Goal: Information Seeking & Learning: Learn about a topic

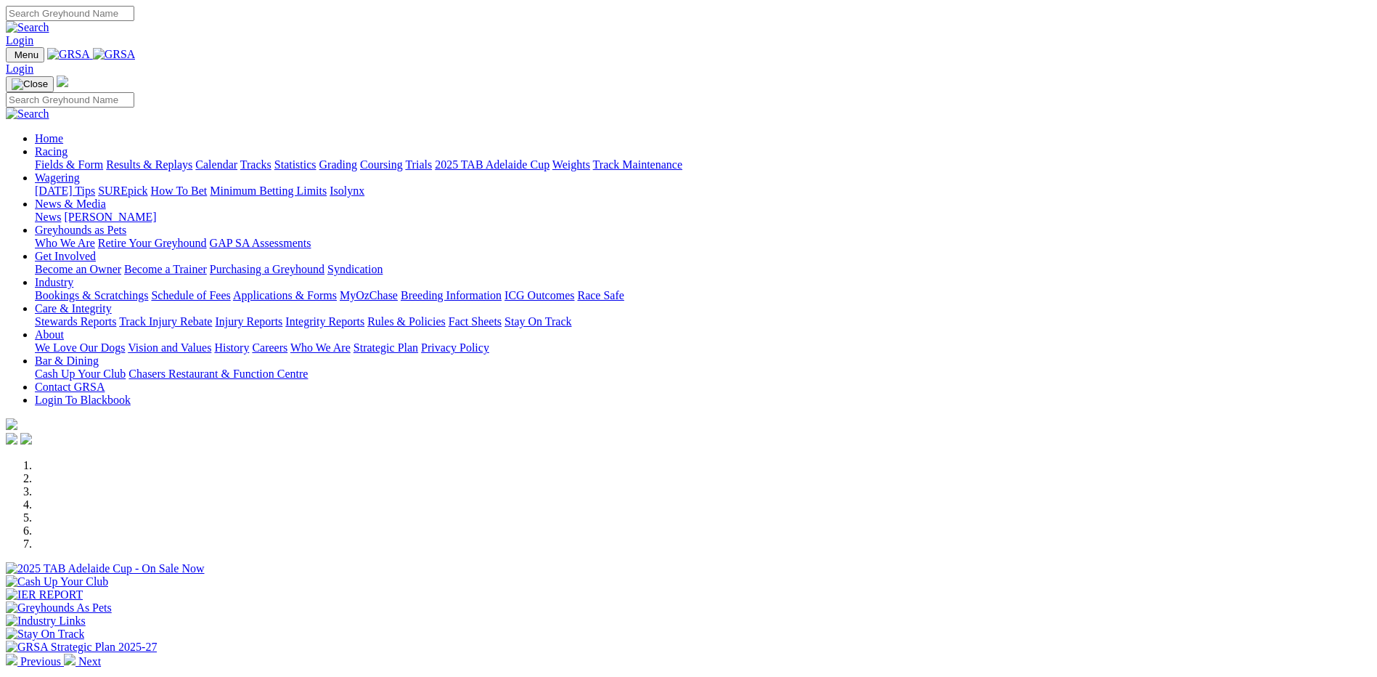
scroll to position [363, 0]
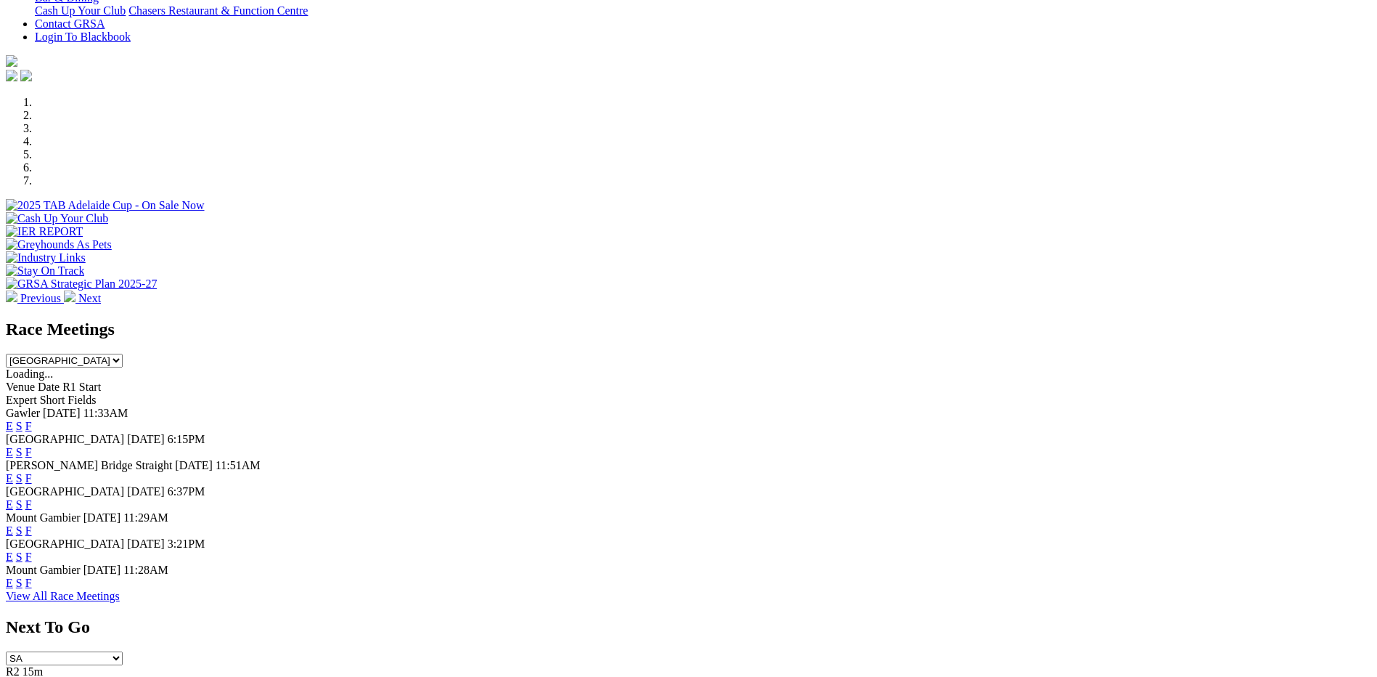
click at [32, 446] on link "F" at bounding box center [28, 452] width 7 height 12
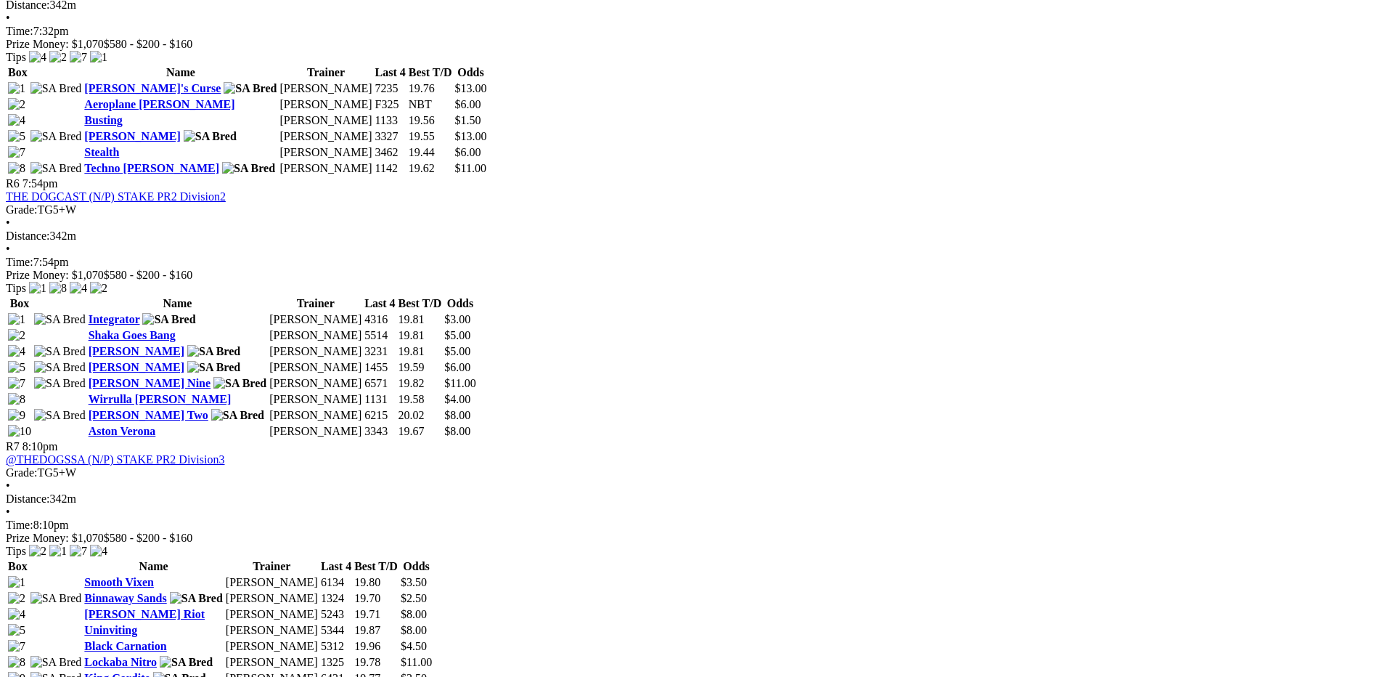
scroll to position [1524, 0]
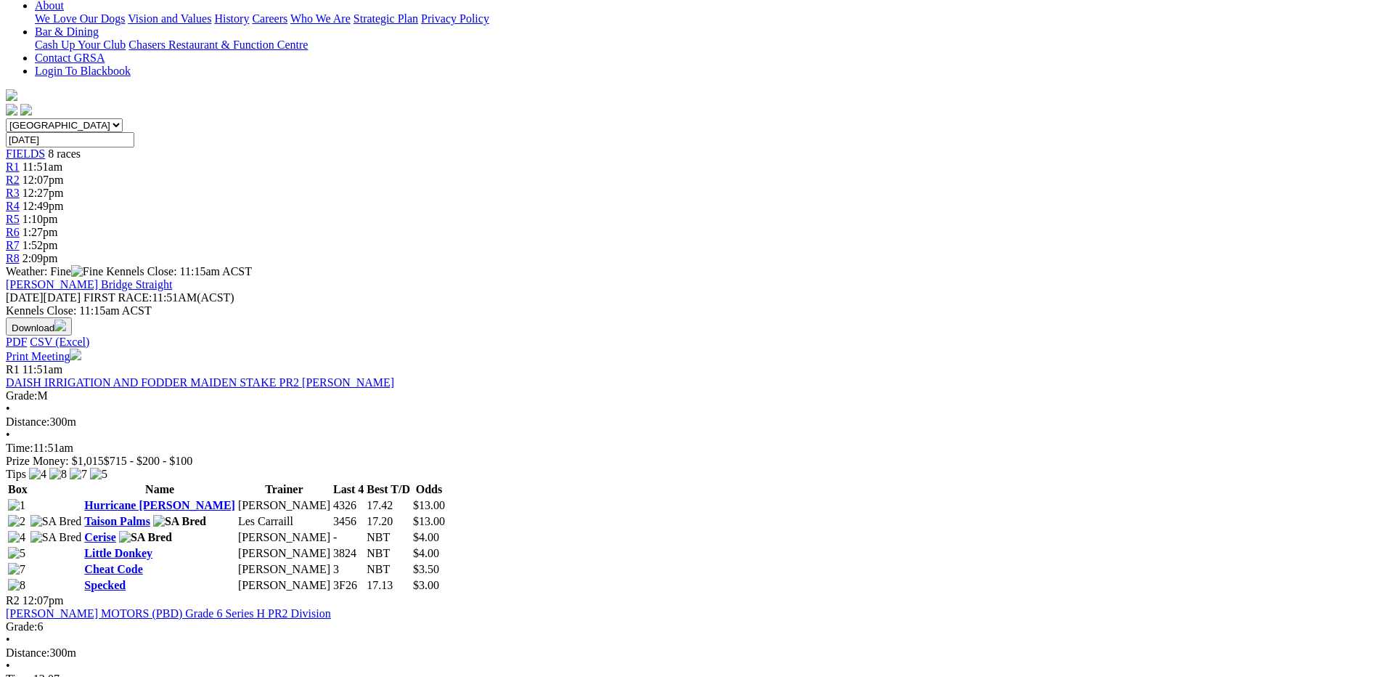
scroll to position [436, 0]
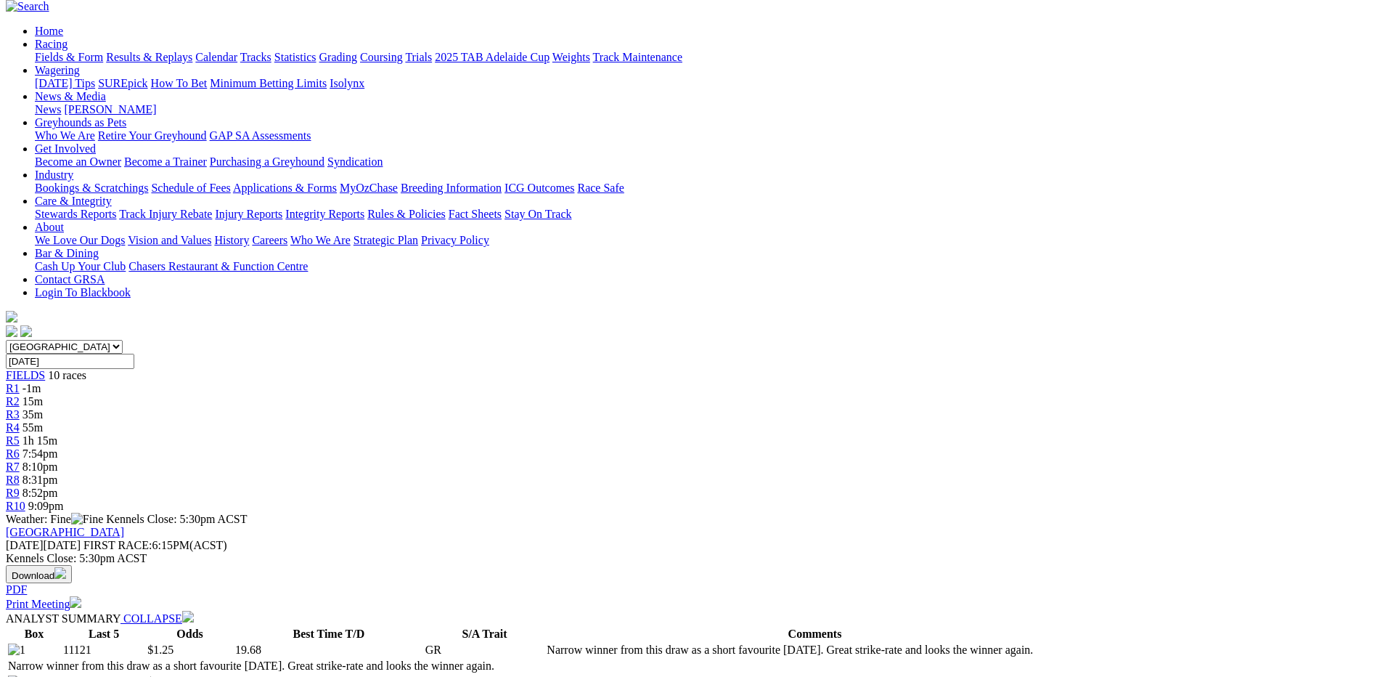
scroll to position [363, 0]
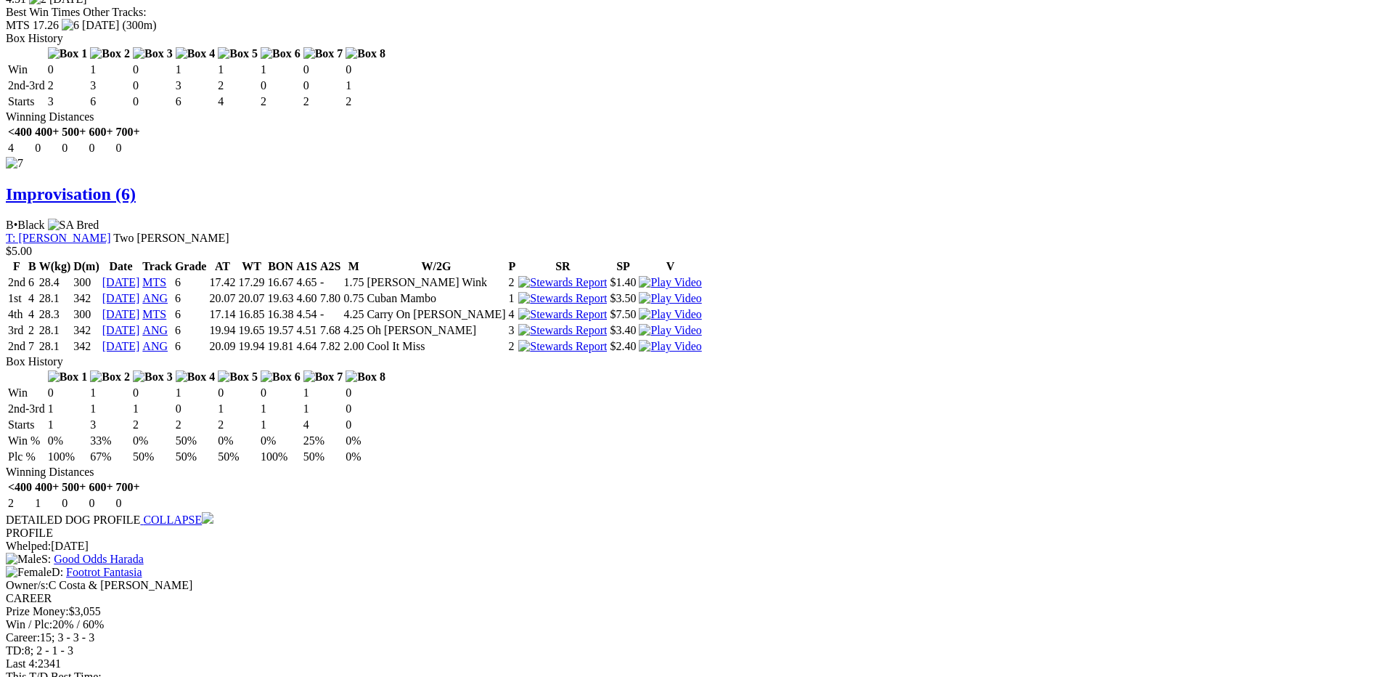
scroll to position [4211, 0]
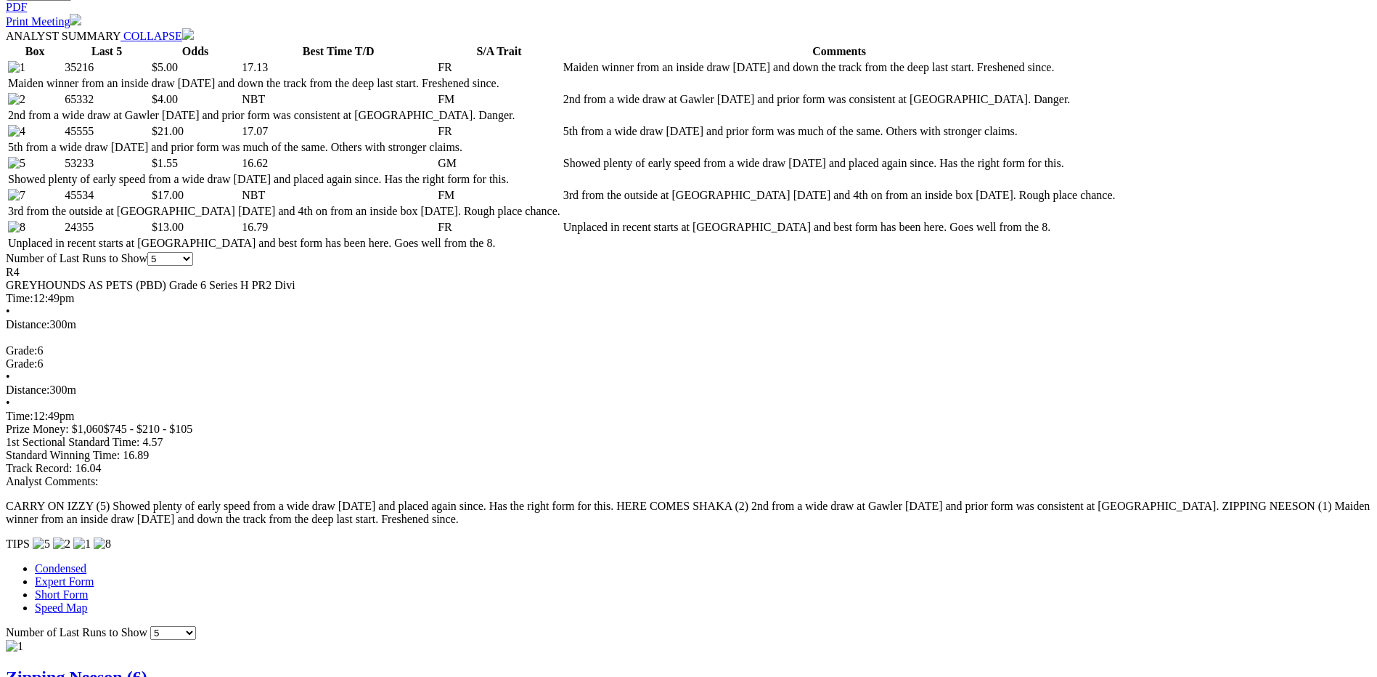
scroll to position [436, 0]
